Goal: Navigation & Orientation: Find specific page/section

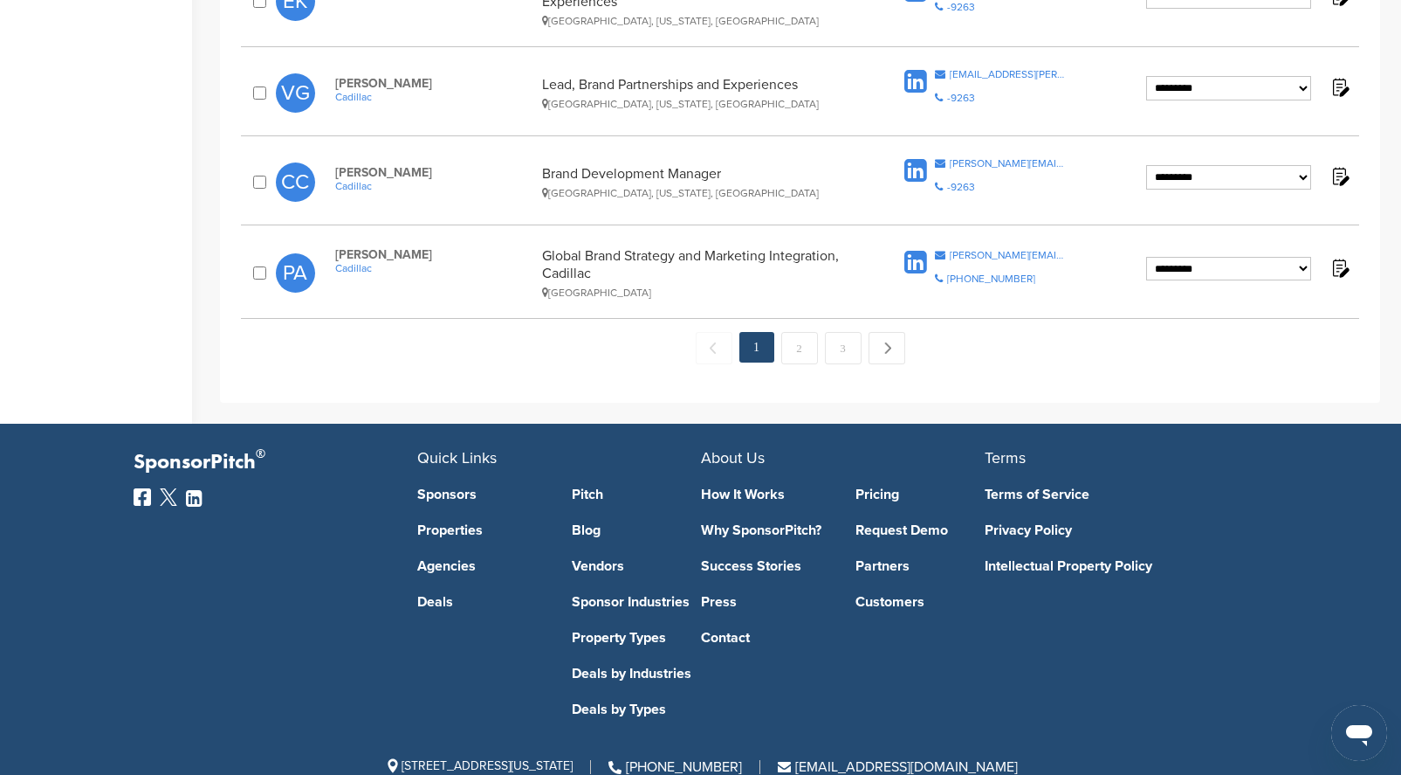
scroll to position [1901, 0]
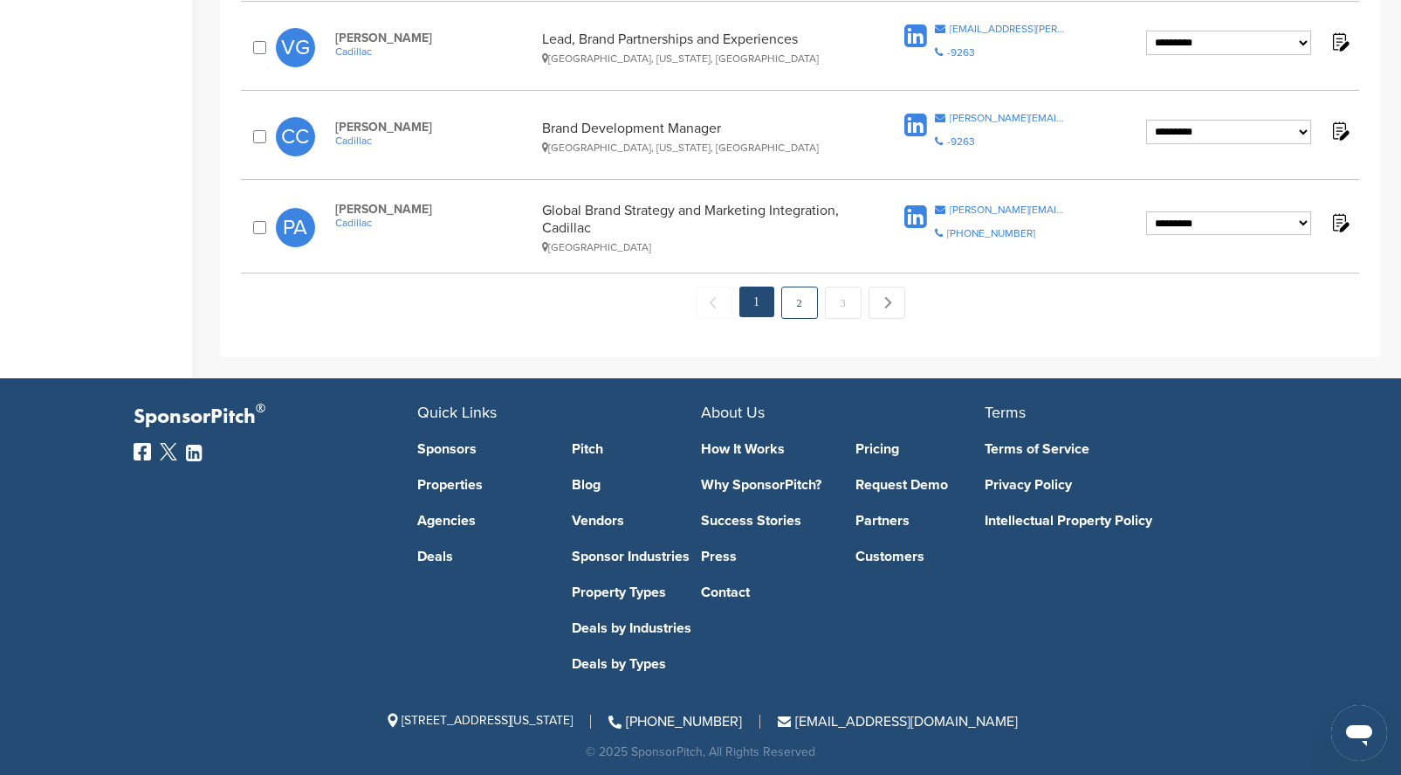
click at [796, 300] on link "2" at bounding box center [799, 302] width 37 height 32
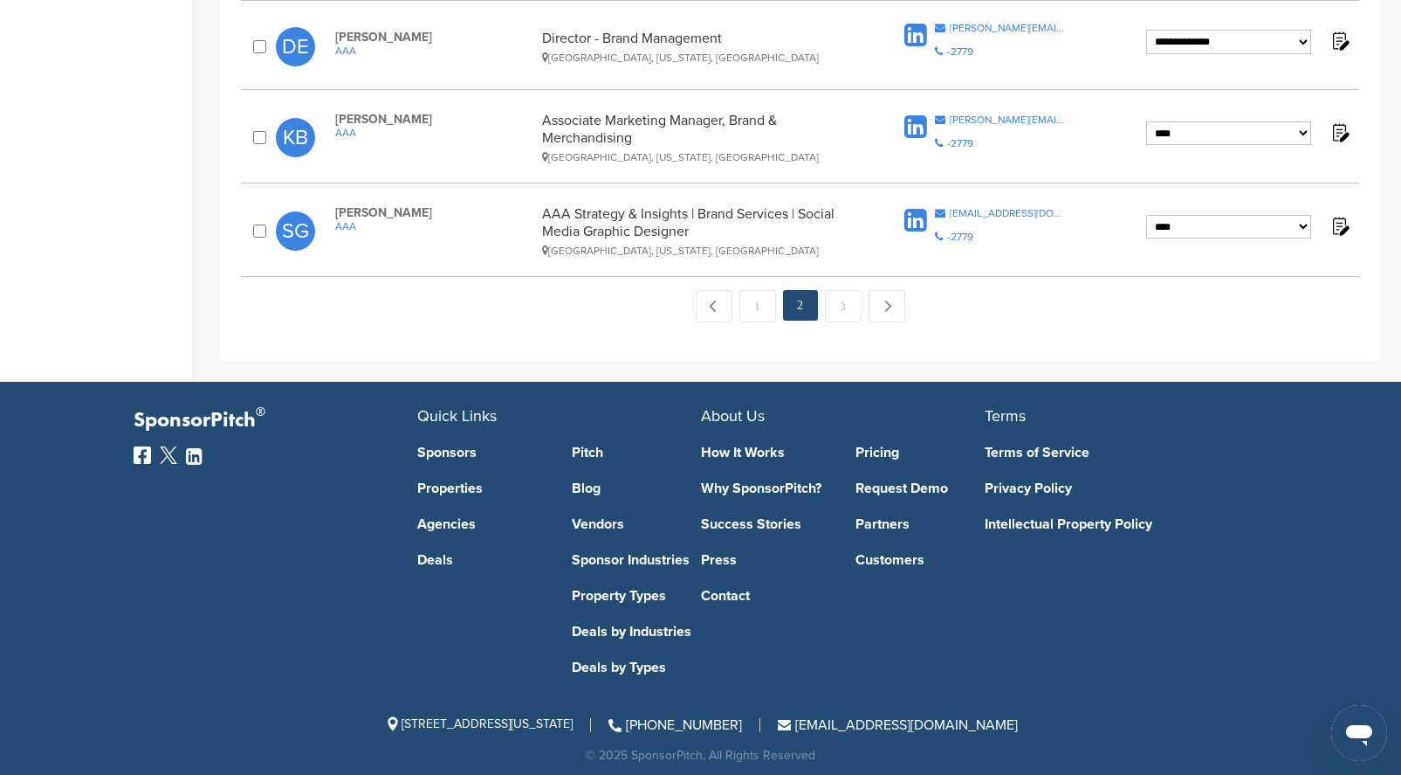
scroll to position [1909, 0]
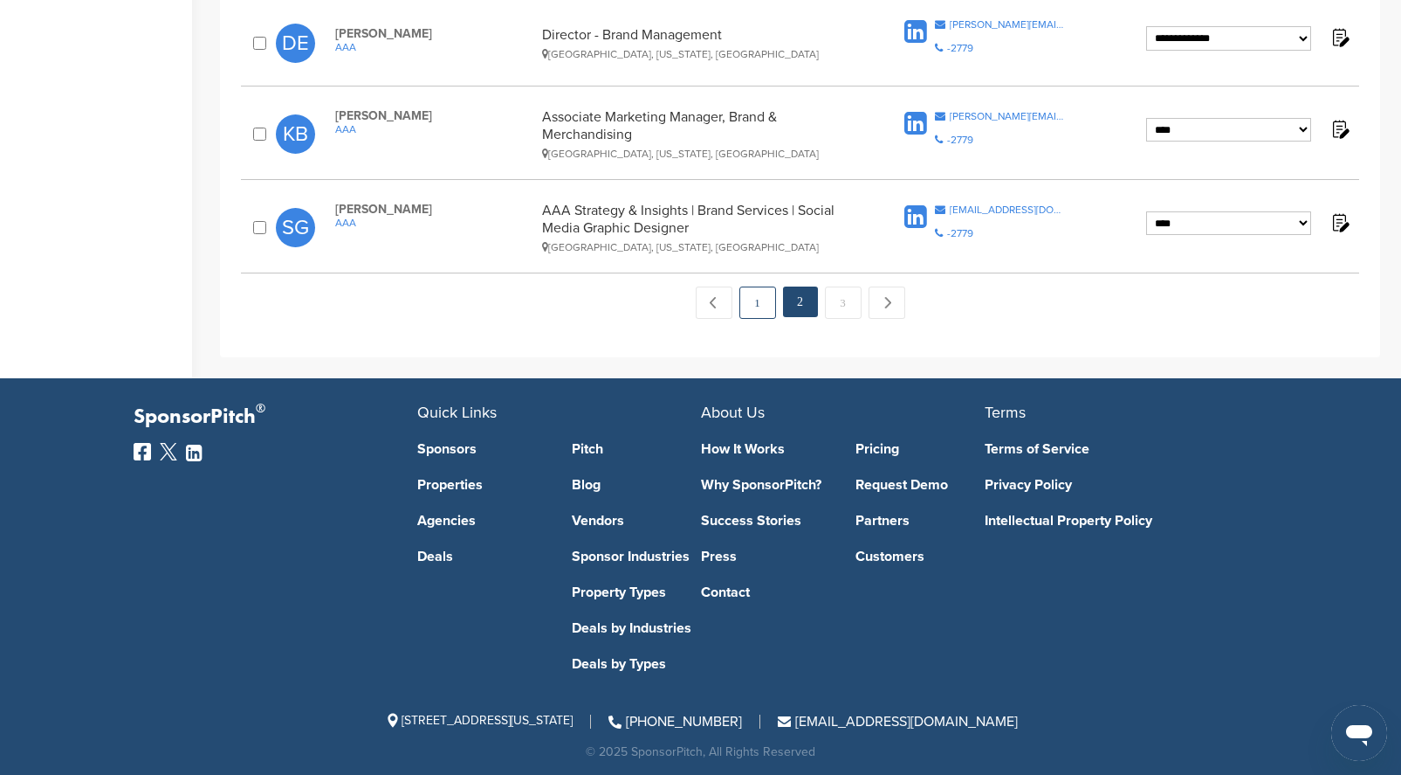
click at [759, 299] on link "1" at bounding box center [758, 302] width 37 height 32
